Goal: Task Accomplishment & Management: Use online tool/utility

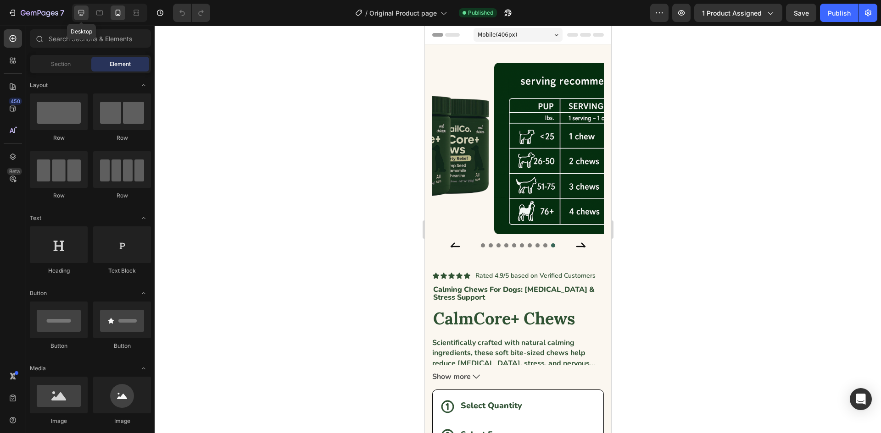
click at [80, 15] on icon at bounding box center [81, 12] width 9 height 9
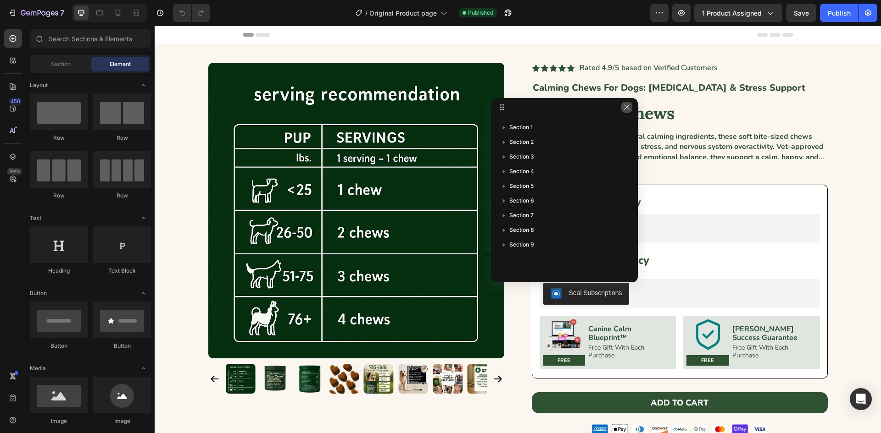
click at [628, 105] on icon "button" at bounding box center [626, 107] width 7 height 7
